Goal: Task Accomplishment & Management: Manage account settings

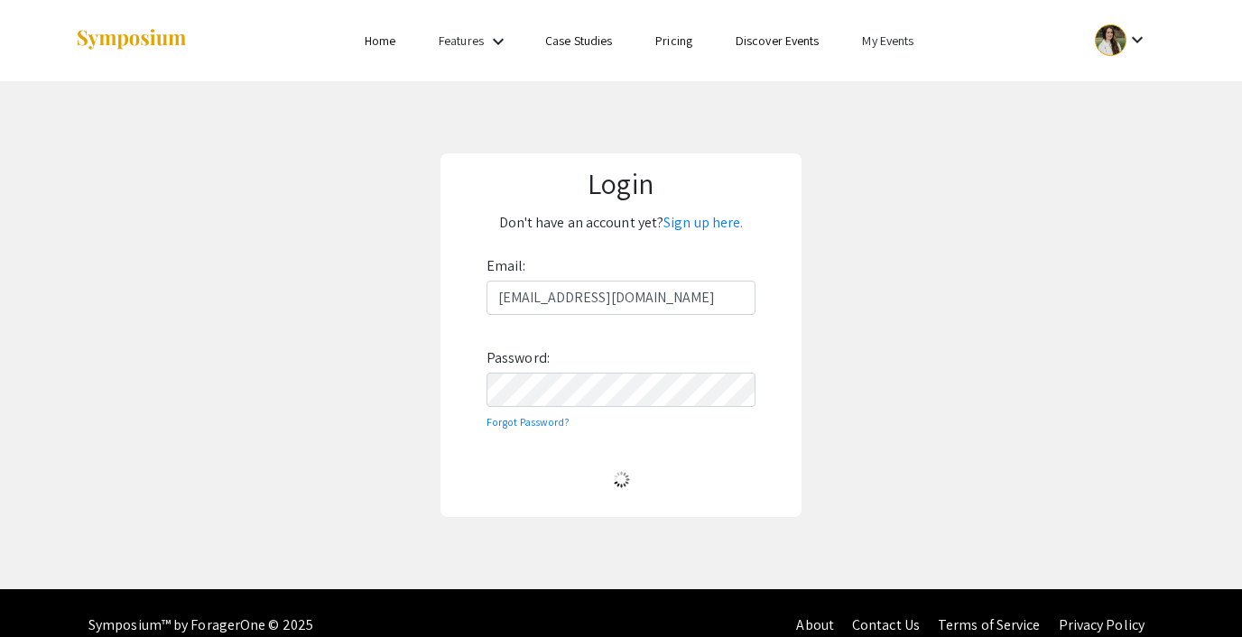
click at [886, 40] on link "My Events" at bounding box center [887, 40] width 51 height 16
click at [884, 76] on button "Events I've organized" at bounding box center [917, 80] width 154 height 43
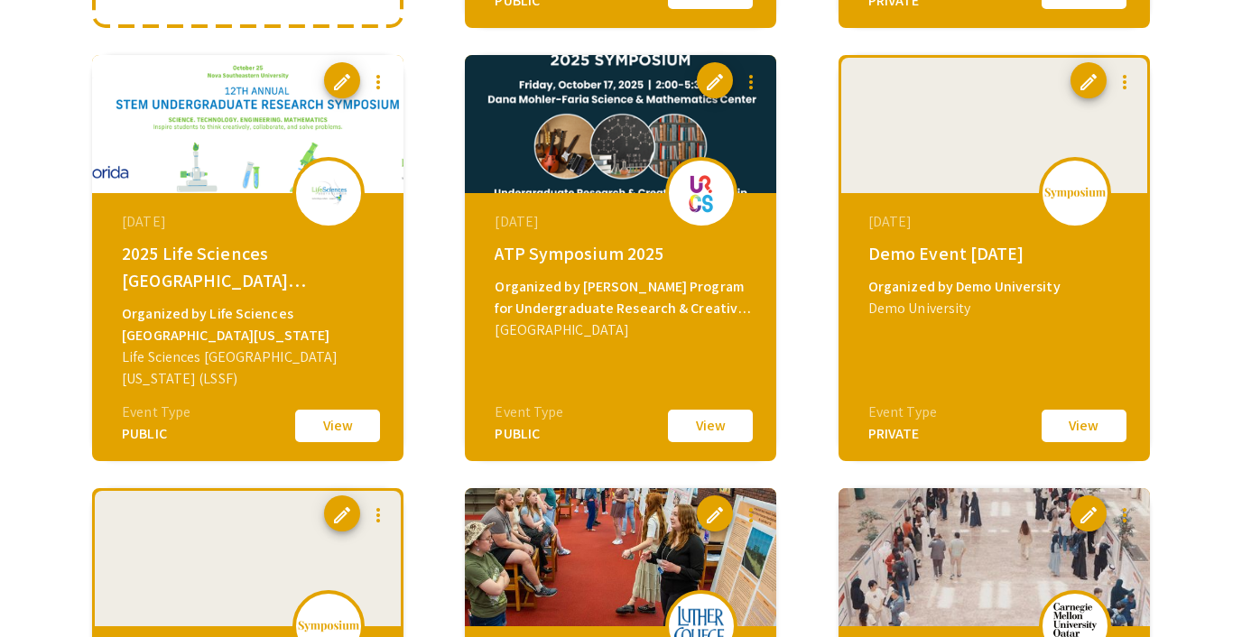
scroll to position [597, 0]
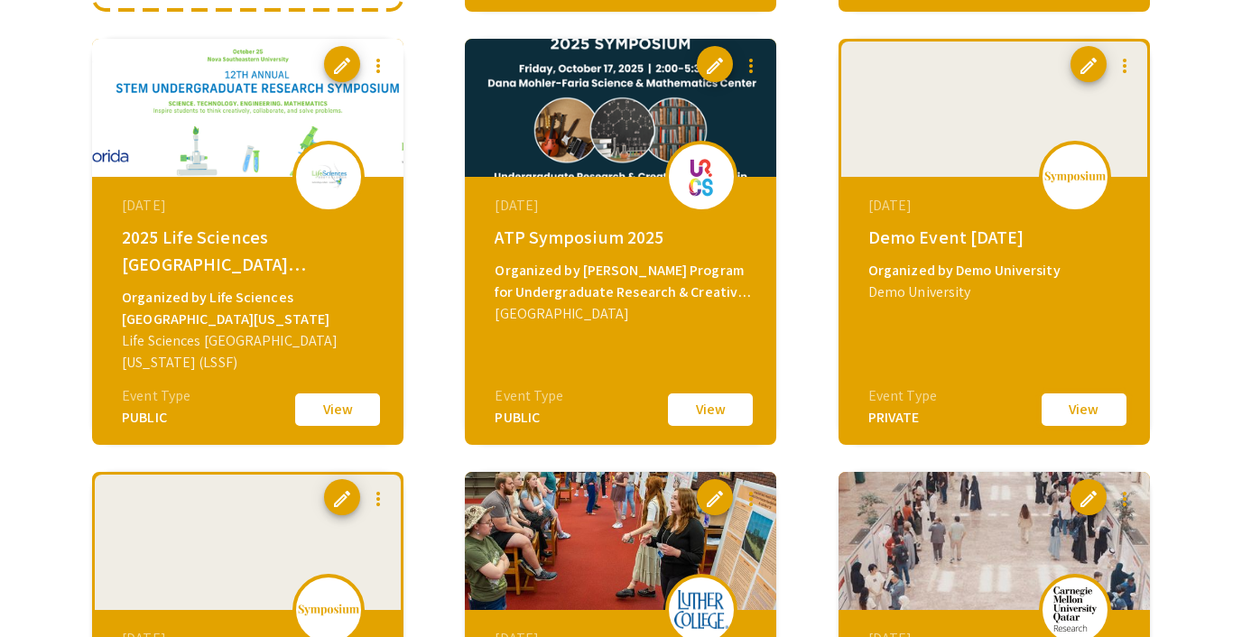
click at [1086, 409] on button "View" at bounding box center [1084, 410] width 90 height 38
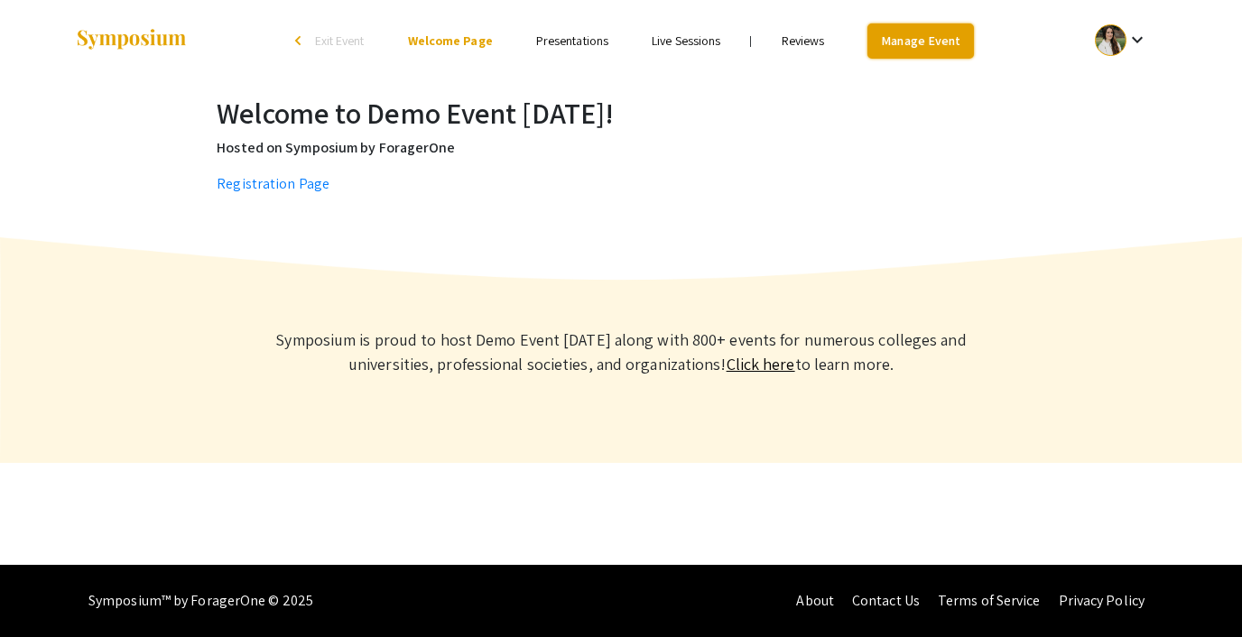
click at [919, 39] on link "Manage Event" at bounding box center [920, 40] width 106 height 35
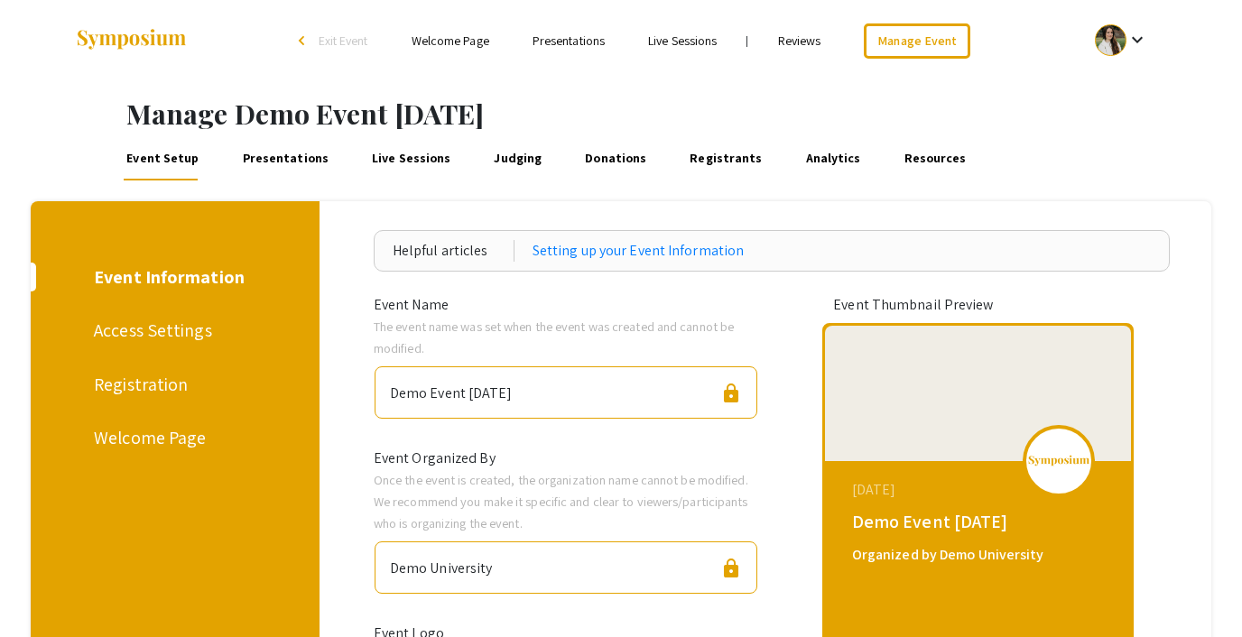
click at [153, 438] on div "Welcome Page" at bounding box center [172, 437] width 156 height 27
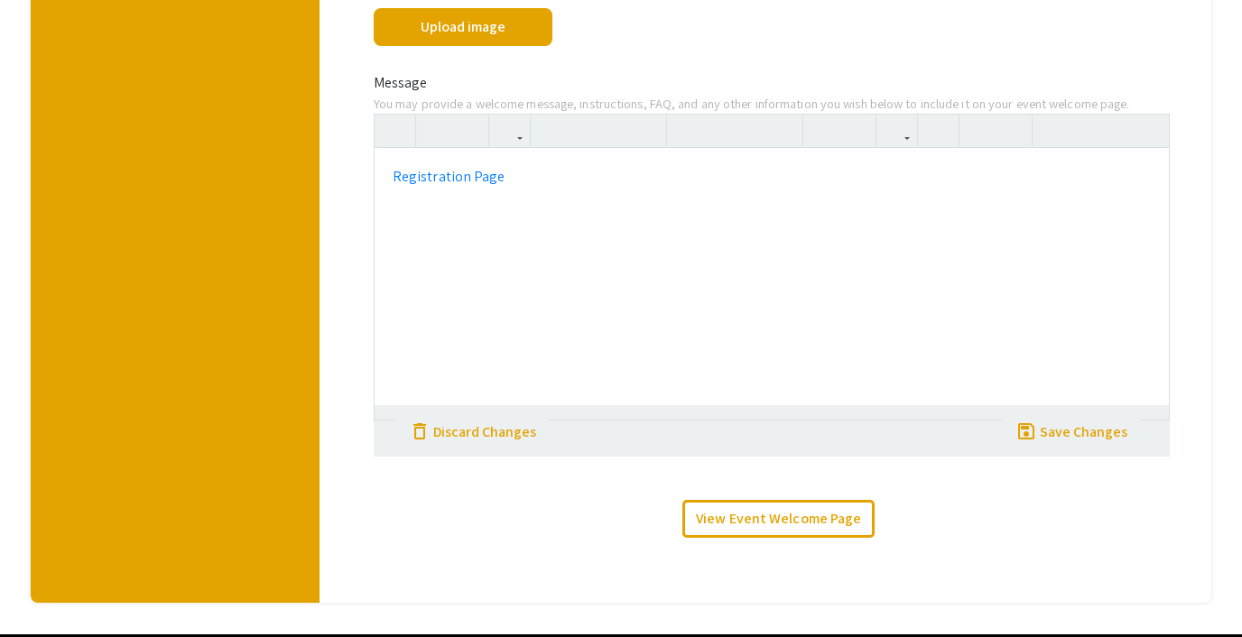
scroll to position [547, 0]
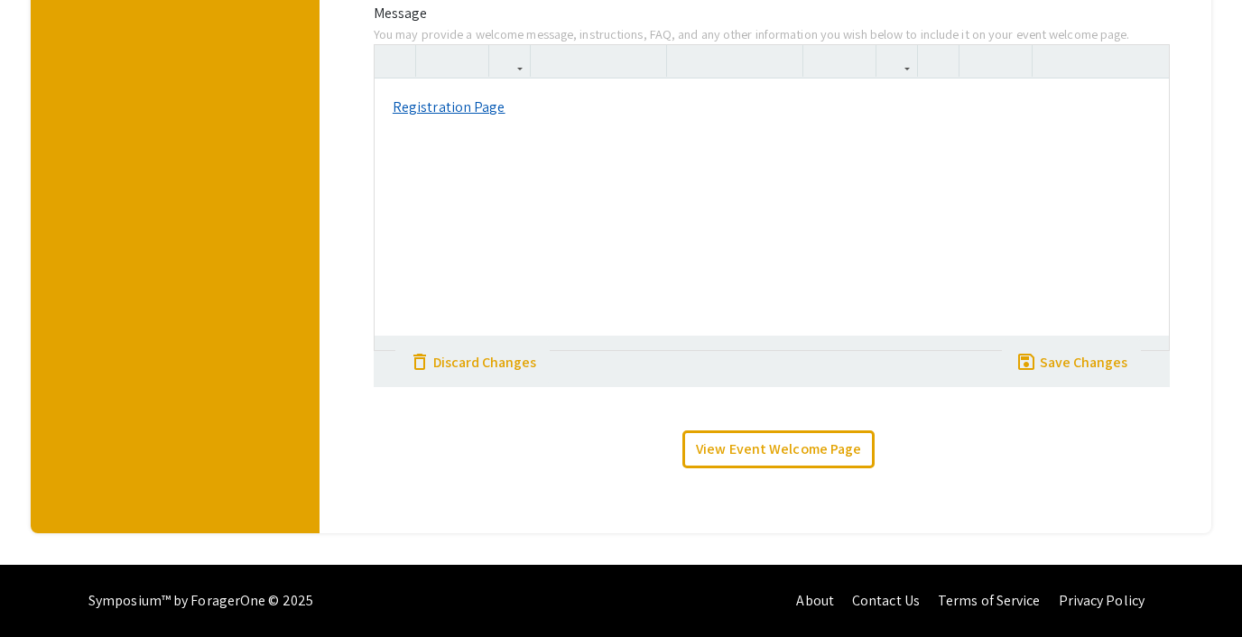
click at [451, 108] on link "Registration Page" at bounding box center [449, 106] width 113 height 19
click at [479, 108] on link "Registration Page" at bounding box center [449, 106] width 113 height 19
click at [899, 61] on icon "button" at bounding box center [896, 61] width 15 height 30
click at [913, 97] on div "Registration Page <p><a href="https://symposium.foragerone.com/demo-event-augus…" at bounding box center [772, 197] width 797 height 307
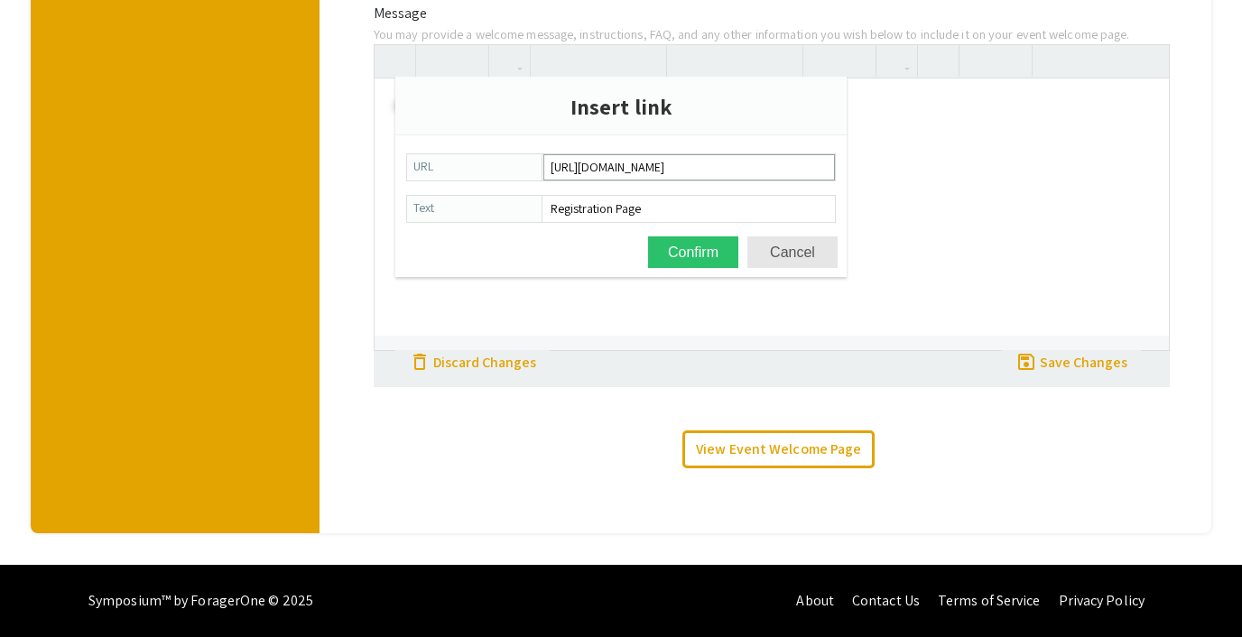
click at [647, 171] on input "https://symposium.foragerone.com/demo-event-august-2025/admin/event-setup/regis…" at bounding box center [689, 167] width 290 height 24
type input "https://symposium.foragerone.com/demo-event-august-2025/registration"
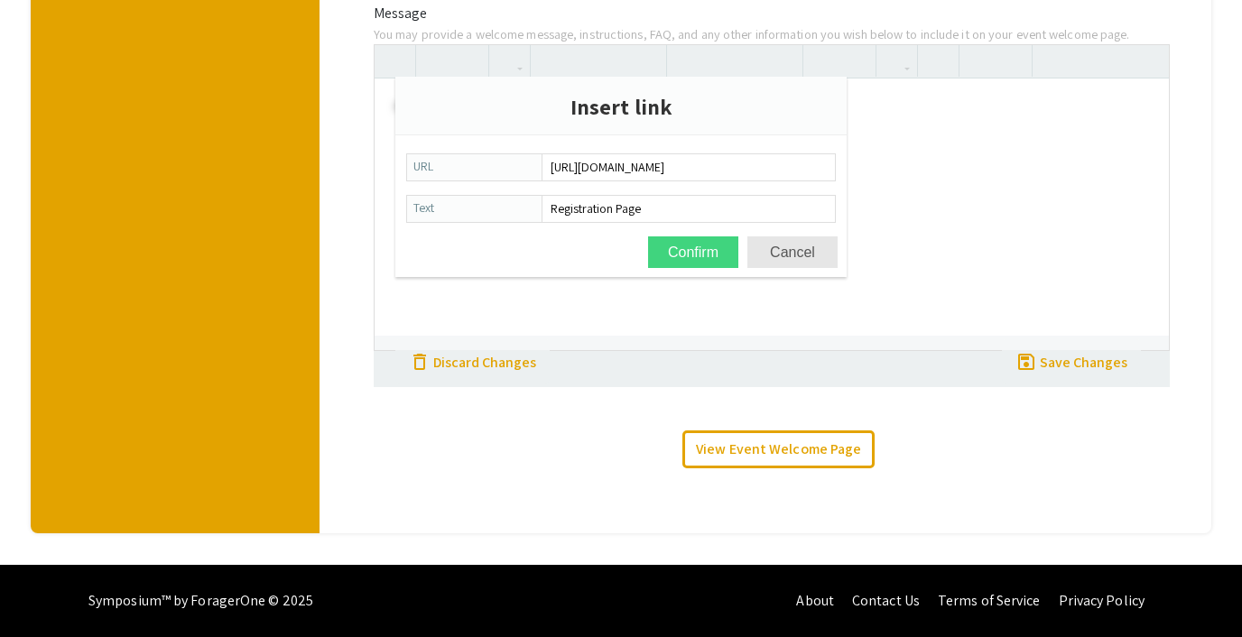
click at [683, 245] on button "Confirm" at bounding box center [693, 252] width 90 height 32
type textarea "<p><a href="https://symposium.foragerone.com/demo-event-august-2025/registratio…"
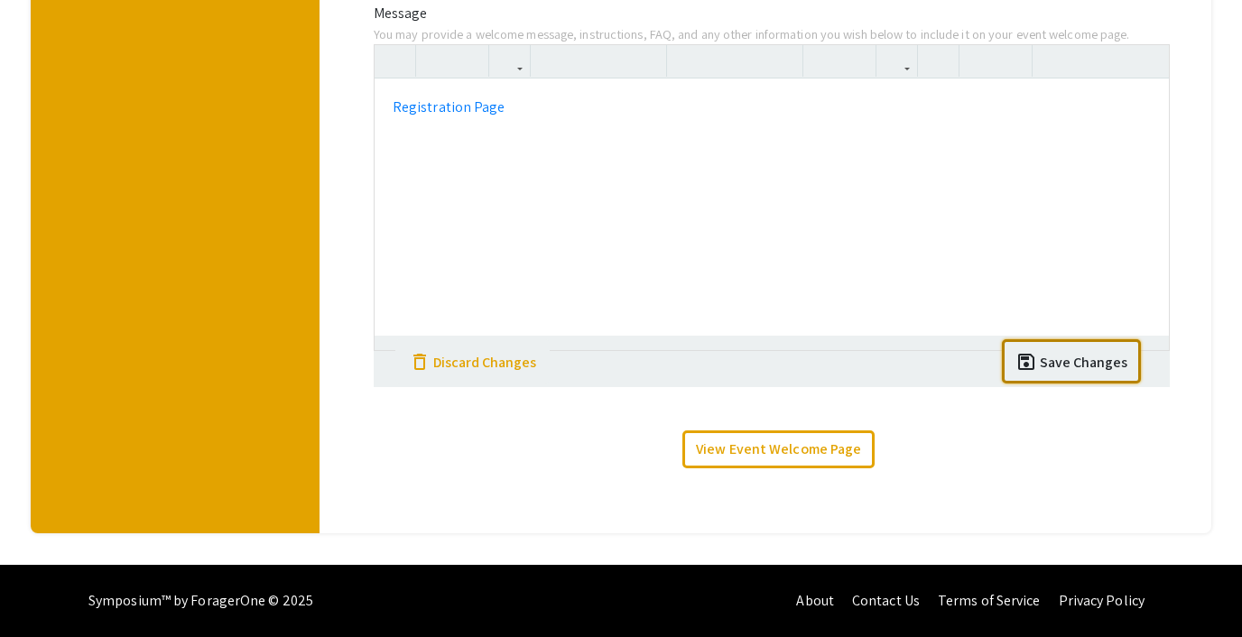
click at [1050, 361] on div "Save Changes" at bounding box center [1084, 363] width 88 height 22
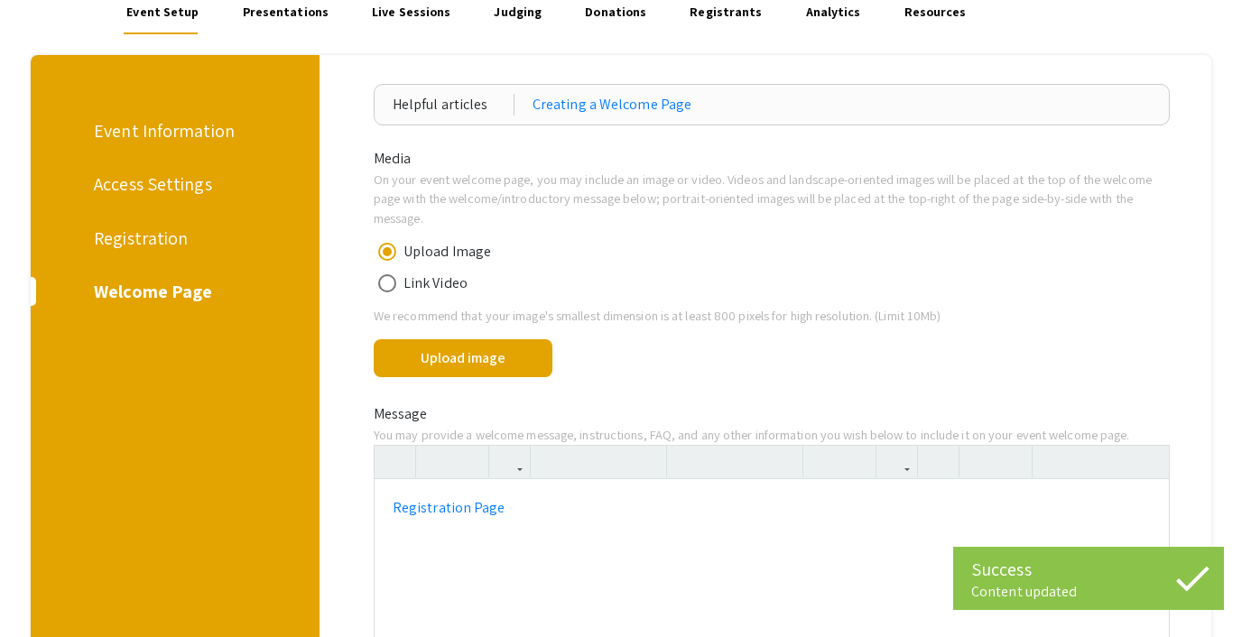
scroll to position [547, 0]
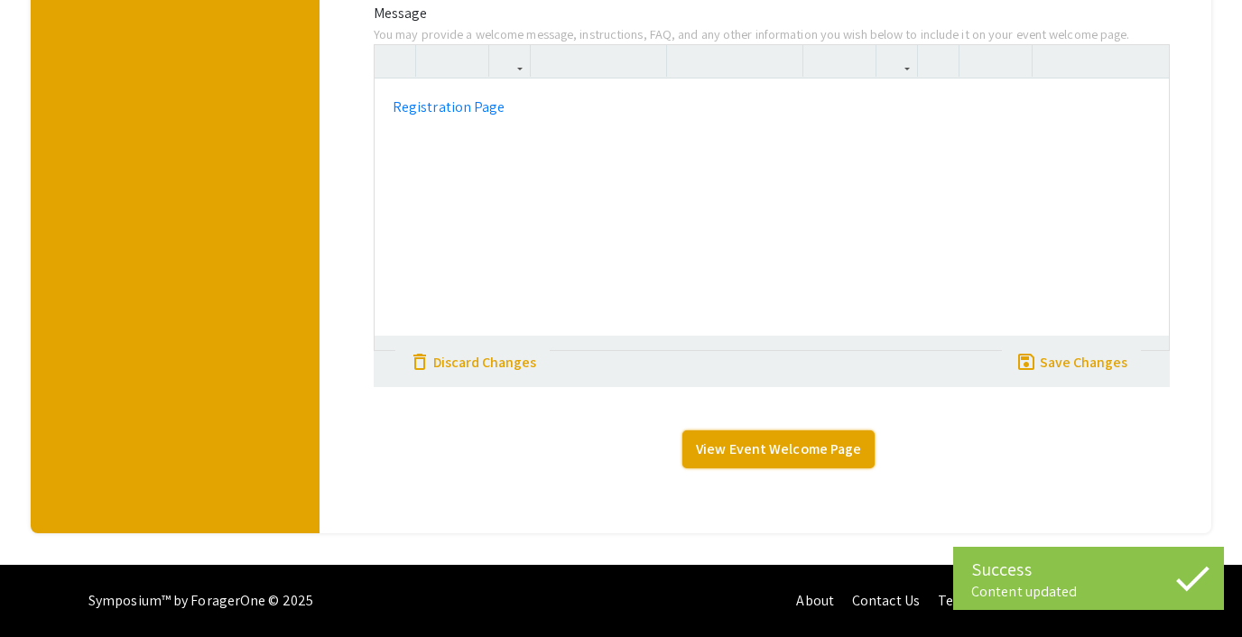
click at [797, 436] on link "View Event Welcome Page" at bounding box center [778, 449] width 192 height 38
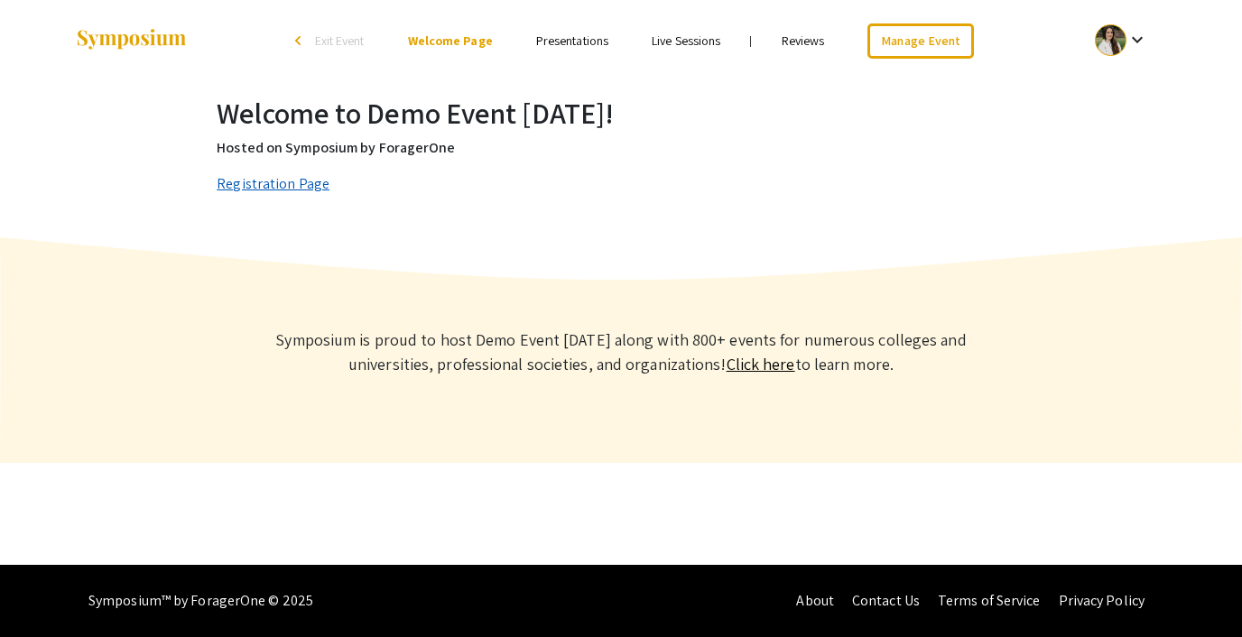
click at [286, 178] on link "Registration Page" at bounding box center [273, 183] width 113 height 19
click at [1117, 34] on div at bounding box center [1111, 40] width 32 height 32
click at [889, 110] on div at bounding box center [621, 318] width 1242 height 637
click at [881, 48] on link "Manage Event" at bounding box center [920, 40] width 106 height 35
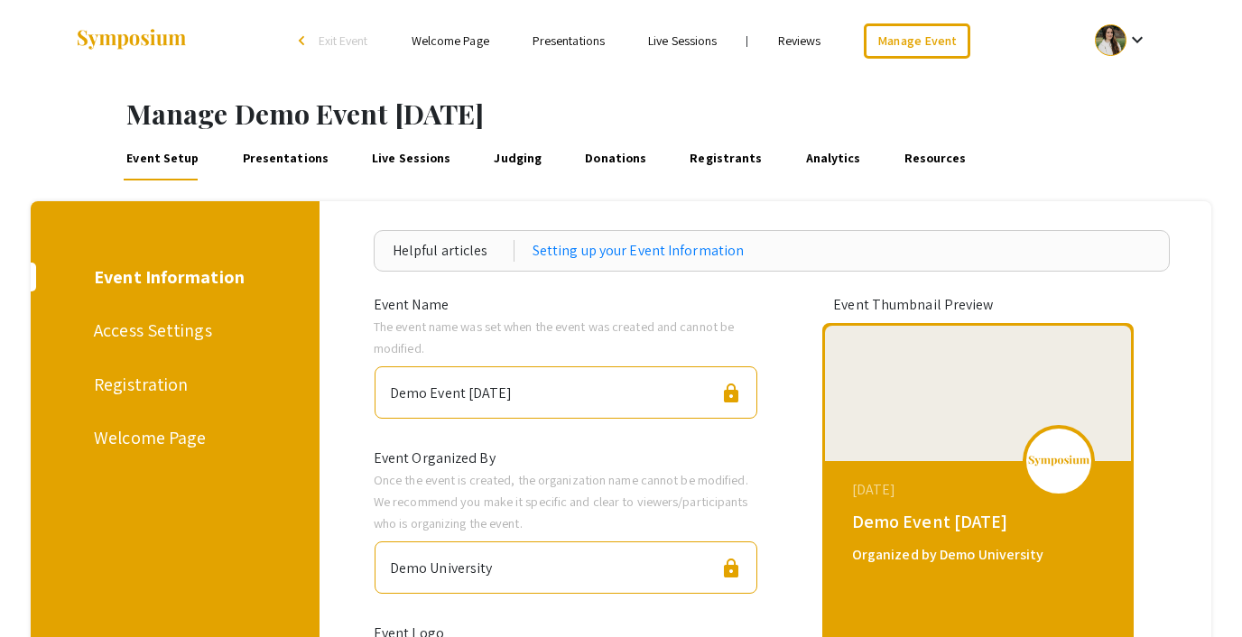
click at [140, 392] on div "Registration" at bounding box center [172, 384] width 156 height 27
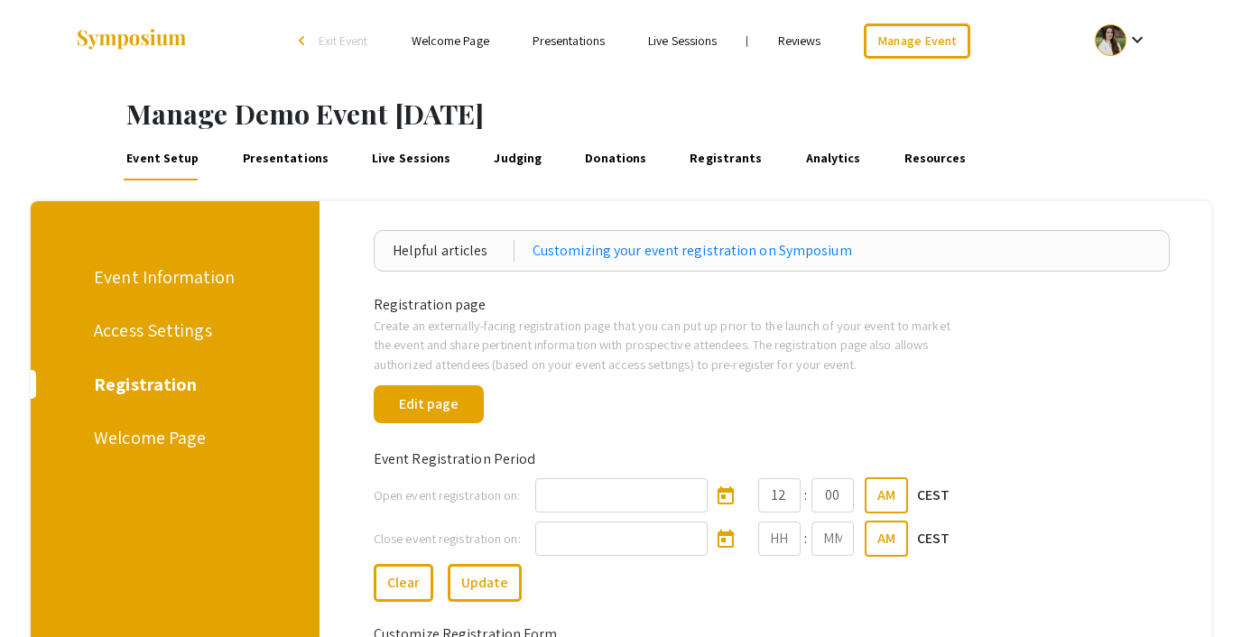
click at [688, 161] on link "Registrants" at bounding box center [726, 158] width 79 height 43
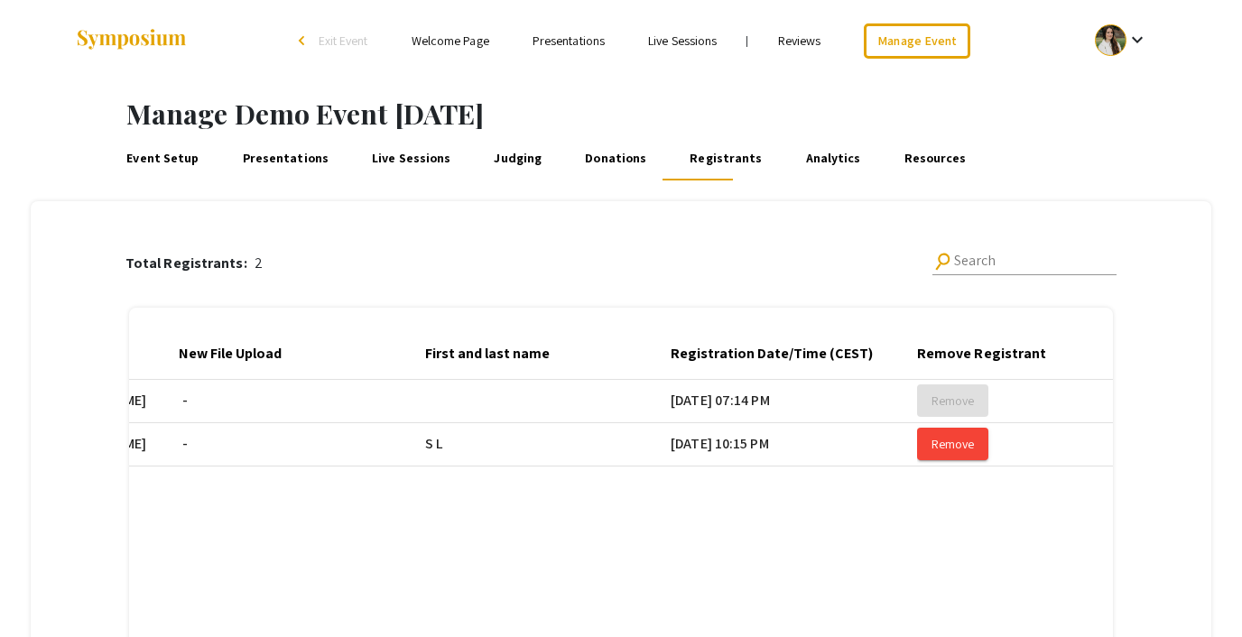
scroll to position [0, 738]
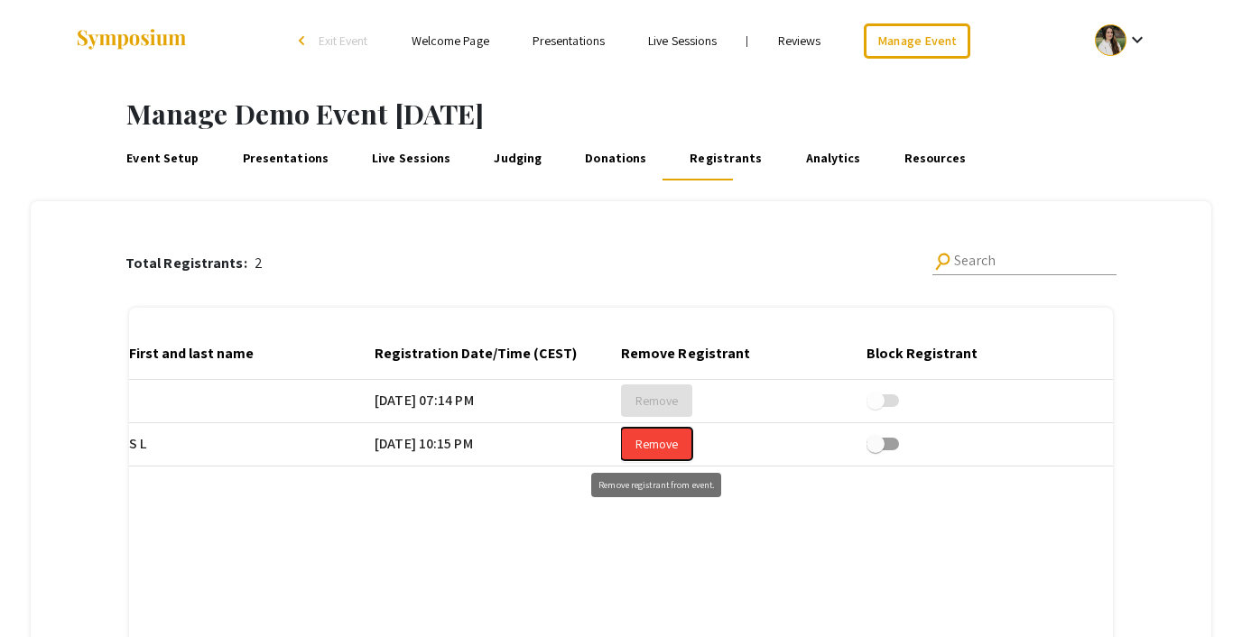
click at [672, 445] on span "Remove" at bounding box center [656, 444] width 42 height 16
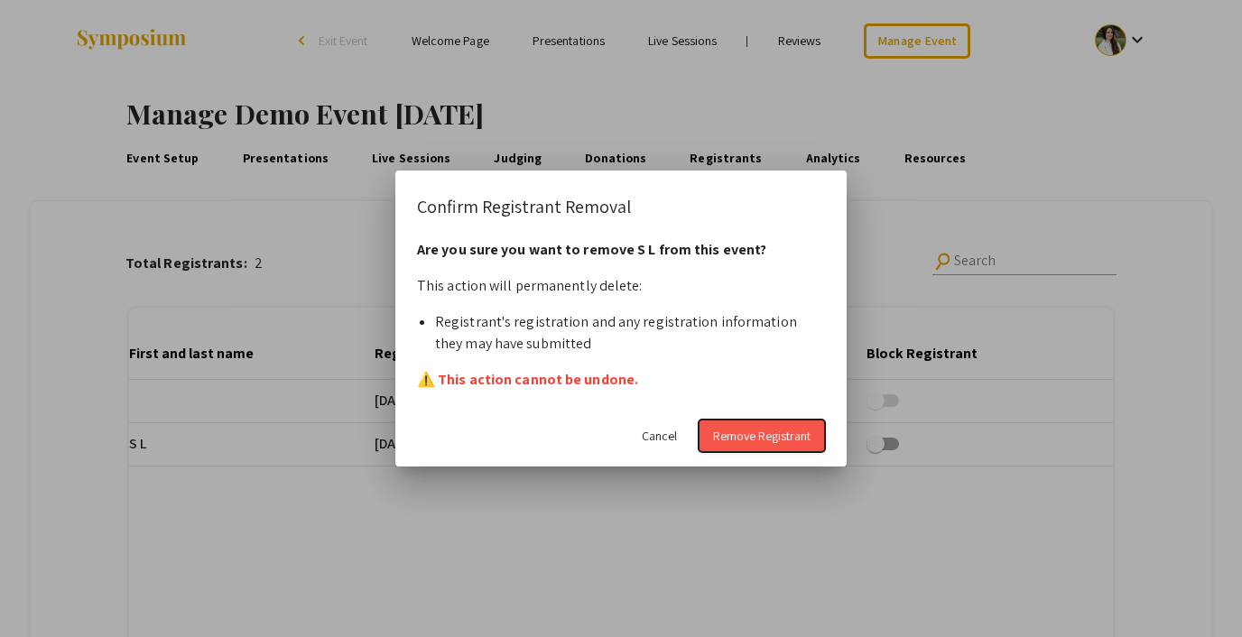
click at [734, 437] on span "Remove Registrant" at bounding box center [761, 436] width 97 height 16
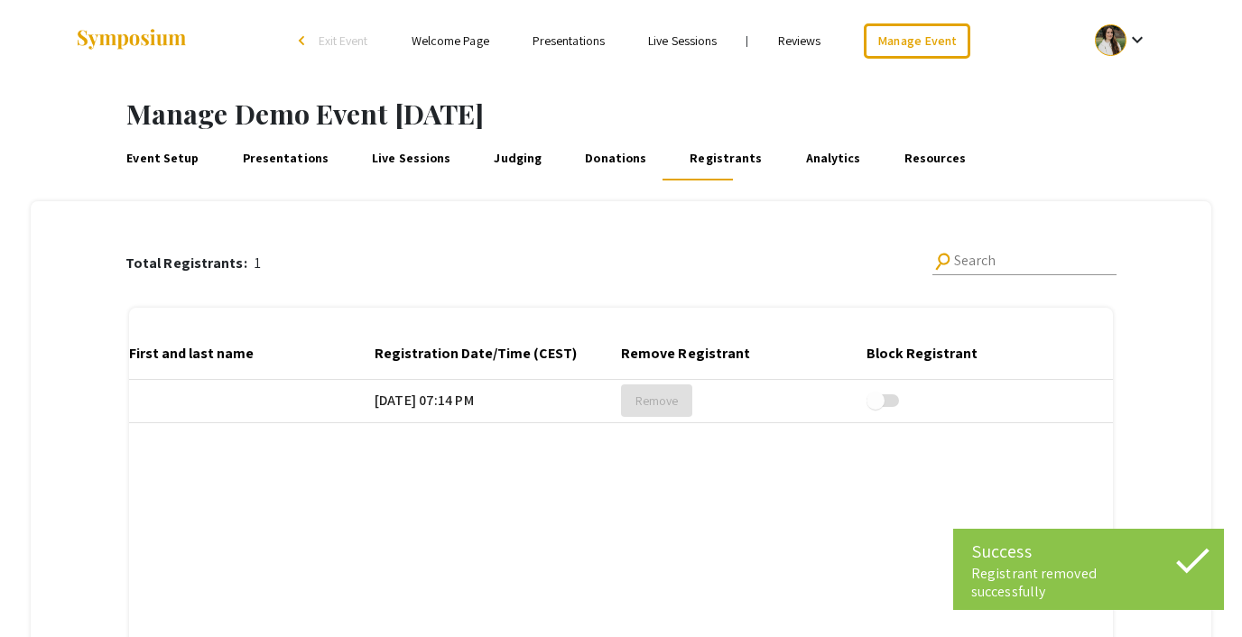
click at [1119, 25] on div "keyboard_arrow_down" at bounding box center [1121, 40] width 62 height 41
click at [1106, 181] on button "Sign out" at bounding box center [1131, 175] width 111 height 43
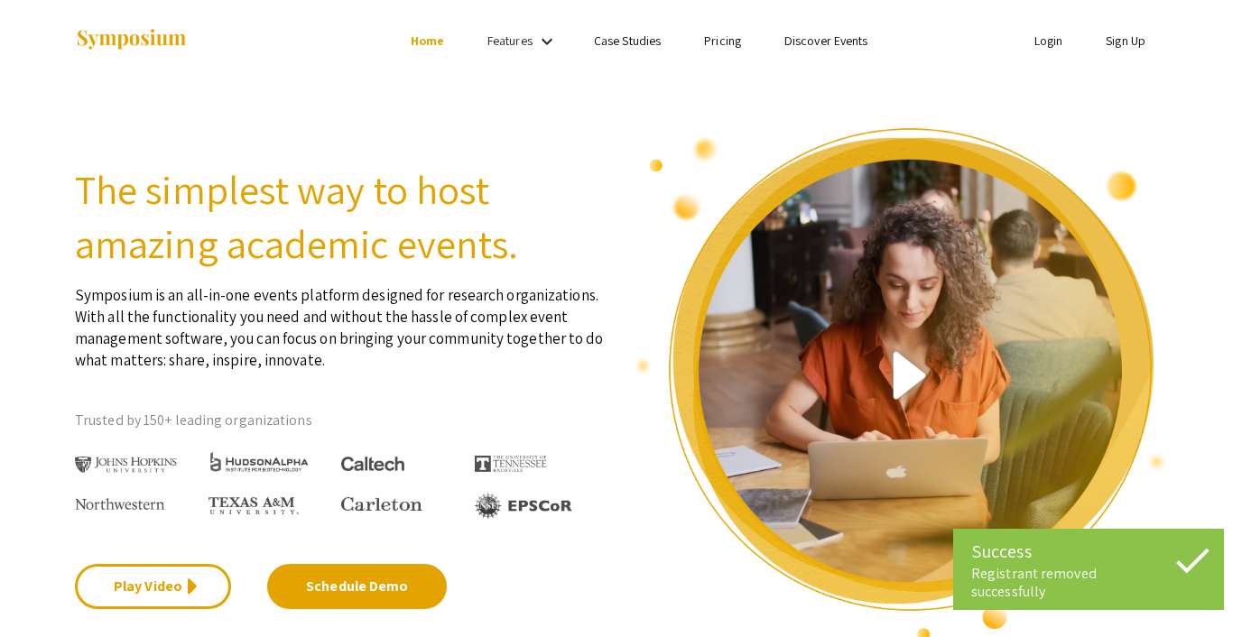
click at [1045, 33] on link "Login" at bounding box center [1048, 40] width 29 height 16
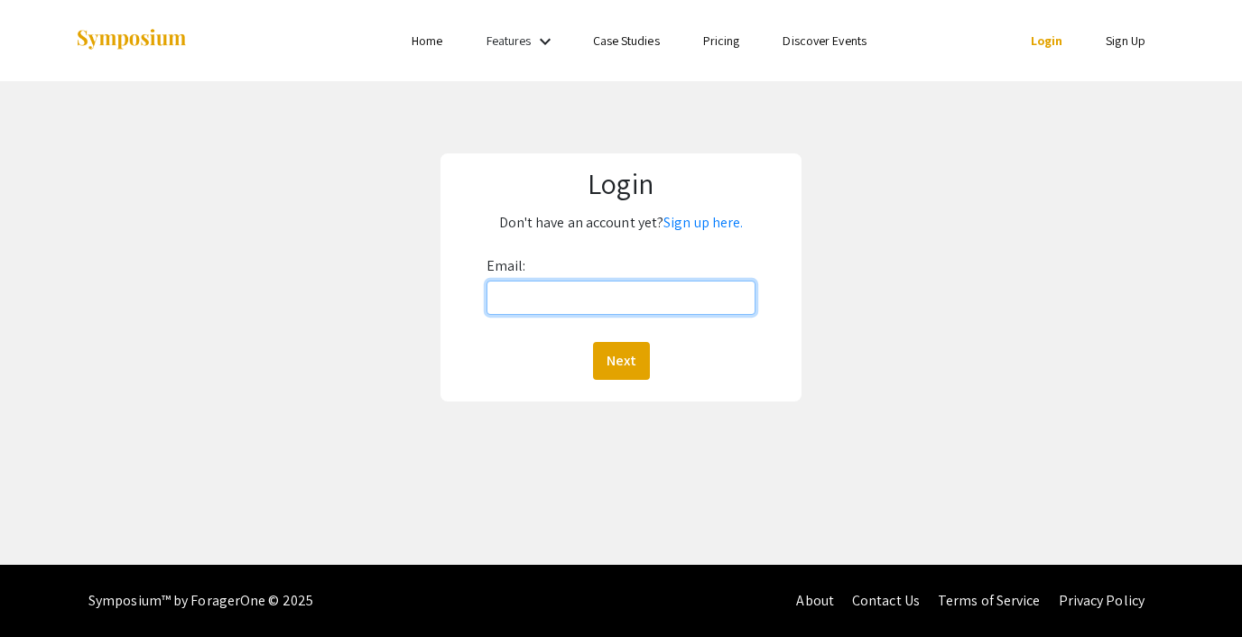
click at [587, 297] on input "Email:" at bounding box center [620, 298] width 269 height 34
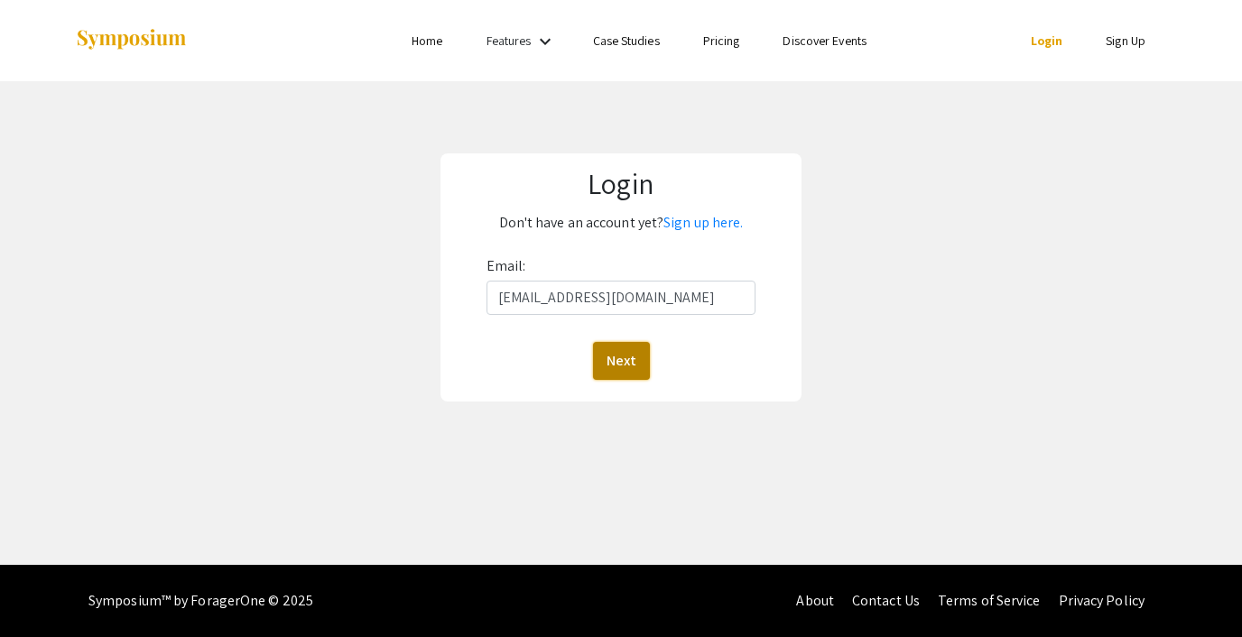
click at [622, 361] on button "Next" at bounding box center [621, 361] width 57 height 38
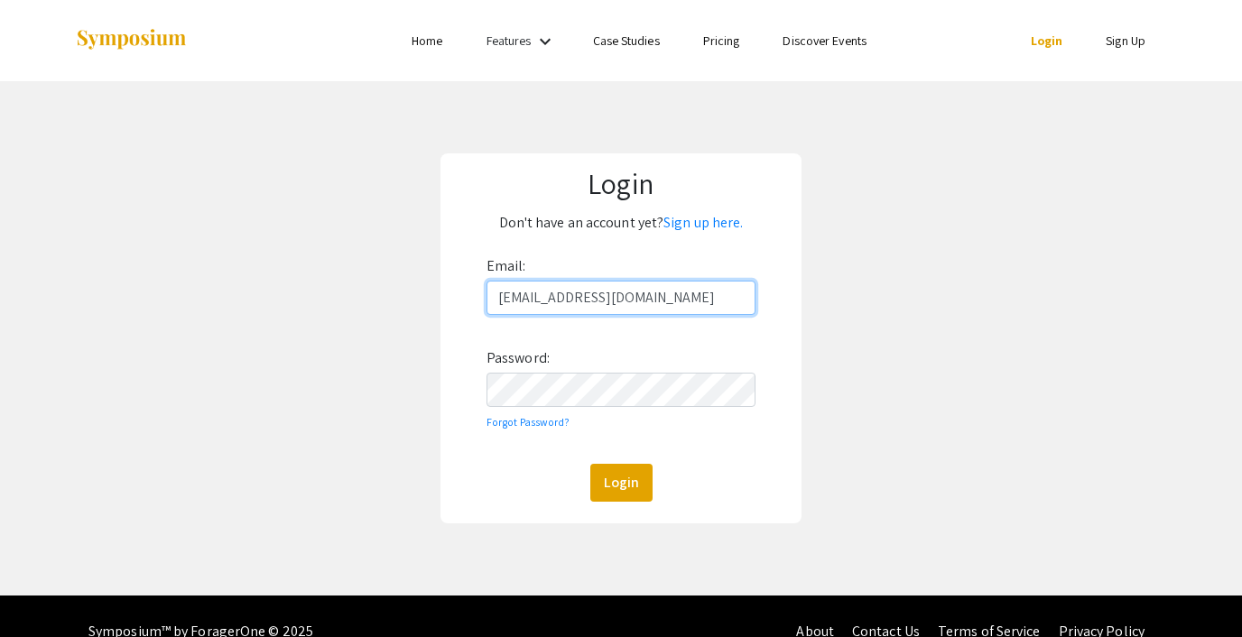
click at [604, 301] on input "[EMAIL_ADDRESS][DOMAIN_NAME]" at bounding box center [620, 298] width 269 height 34
type input "[EMAIL_ADDRESS][DOMAIN_NAME]"
click at [616, 480] on button "Login" at bounding box center [621, 483] width 62 height 38
